Goal: Navigation & Orientation: Find specific page/section

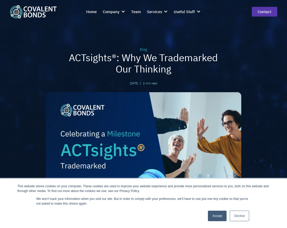
click at [221, 217] on link "Accept" at bounding box center [217, 216] width 19 height 11
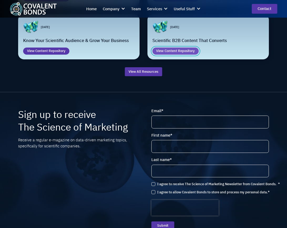
scroll to position [578, 0]
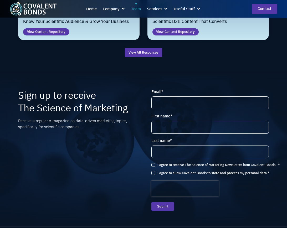
click at [136, 8] on div "Team" at bounding box center [136, 9] width 10 height 6
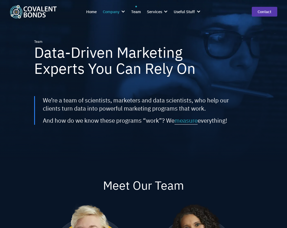
click at [123, 13] on div at bounding box center [123, 11] width 4 height 4
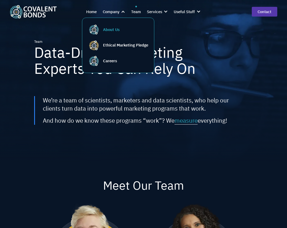
click at [113, 27] on div "About Us" at bounding box center [111, 30] width 17 height 6
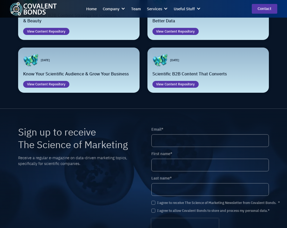
scroll to position [788, 0]
